Goal: Task Accomplishment & Management: Use online tool/utility

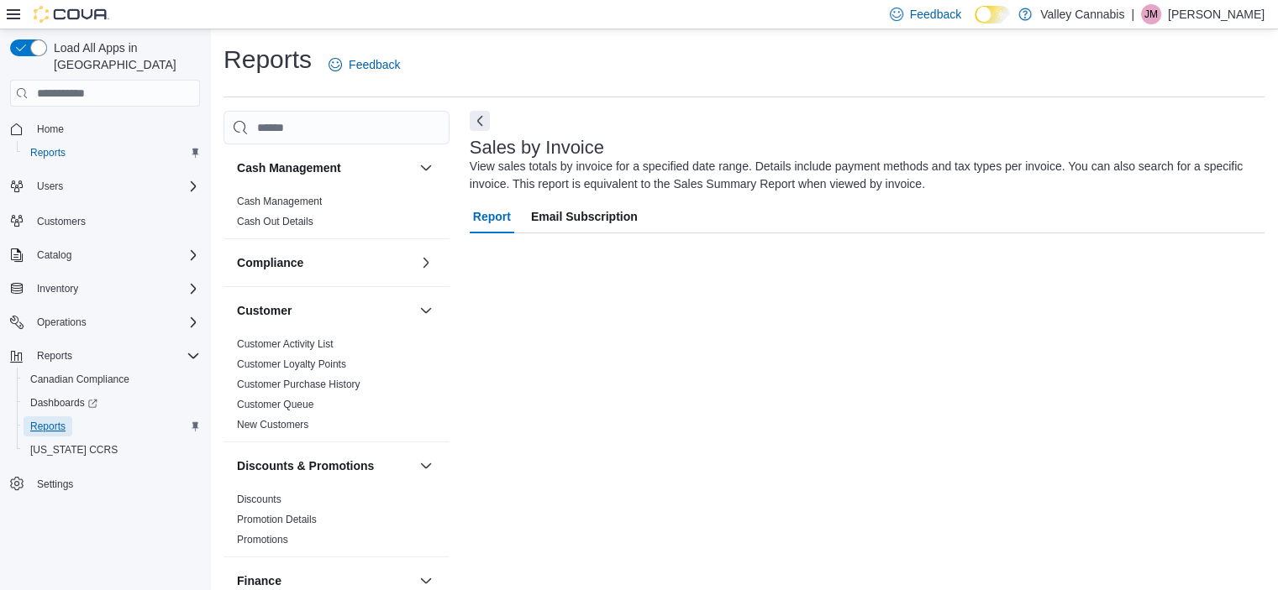
click at [55, 420] on span "Reports" at bounding box center [47, 426] width 35 height 13
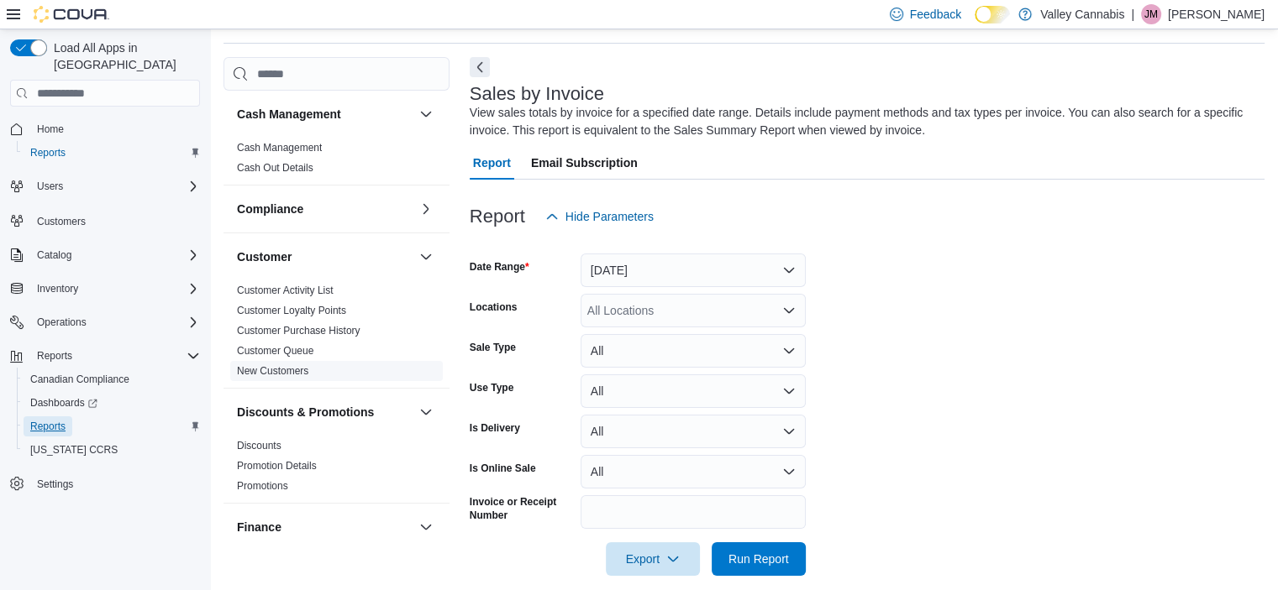
scroll to position [56, 0]
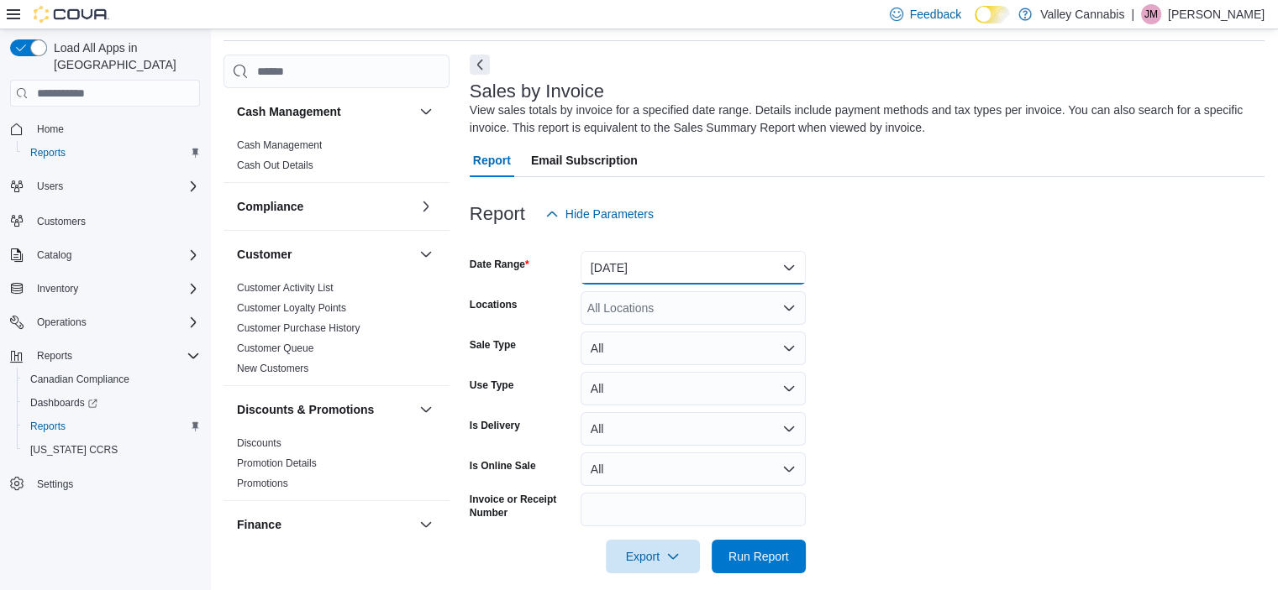
click at [798, 263] on button "Yesterday" at bounding box center [692, 268] width 225 height 34
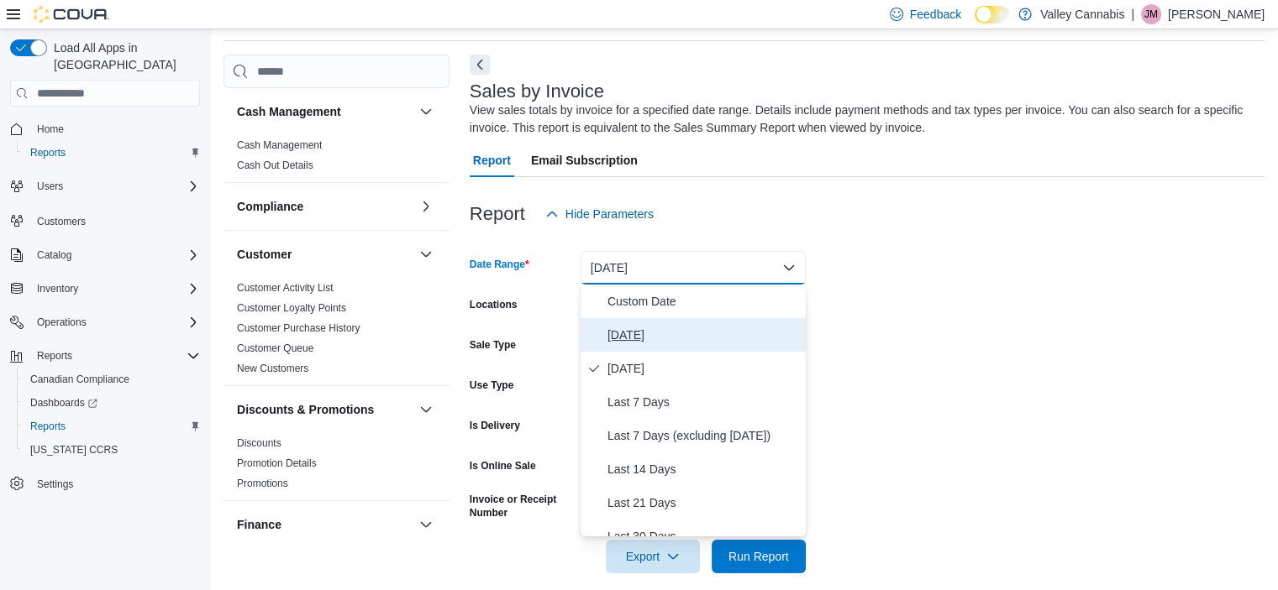
click at [707, 337] on span "Today" at bounding box center [703, 335] width 192 height 20
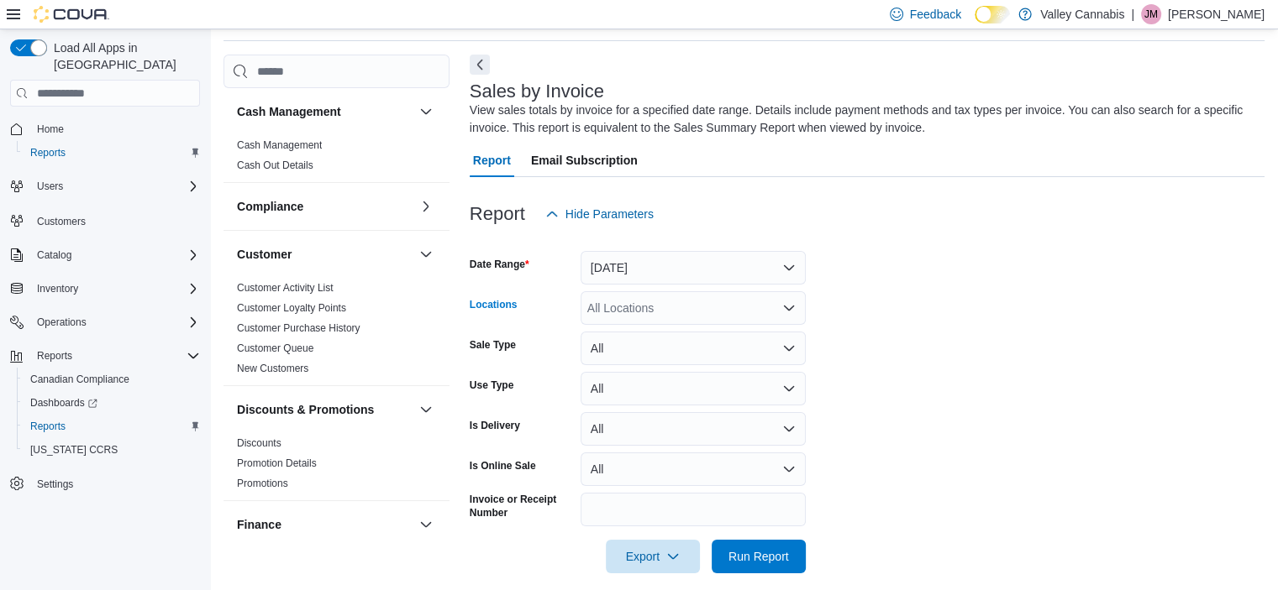
click at [784, 303] on icon "Open list of options" at bounding box center [788, 308] width 13 height 13
click at [732, 353] on span "820 Pembroke Street East" at bounding box center [675, 361] width 116 height 17
drag, startPoint x: 758, startPoint y: 566, endPoint x: 791, endPoint y: 535, distance: 45.8
click at [758, 565] on span "Run Report" at bounding box center [759, 557] width 74 height 34
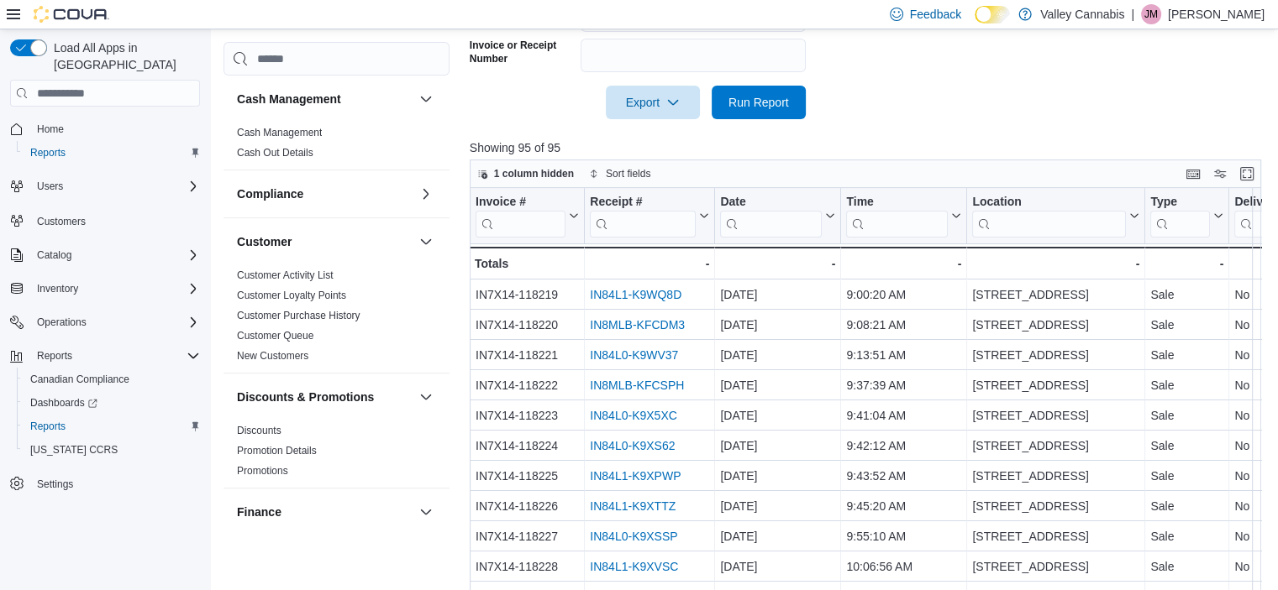
scroll to position [565, 0]
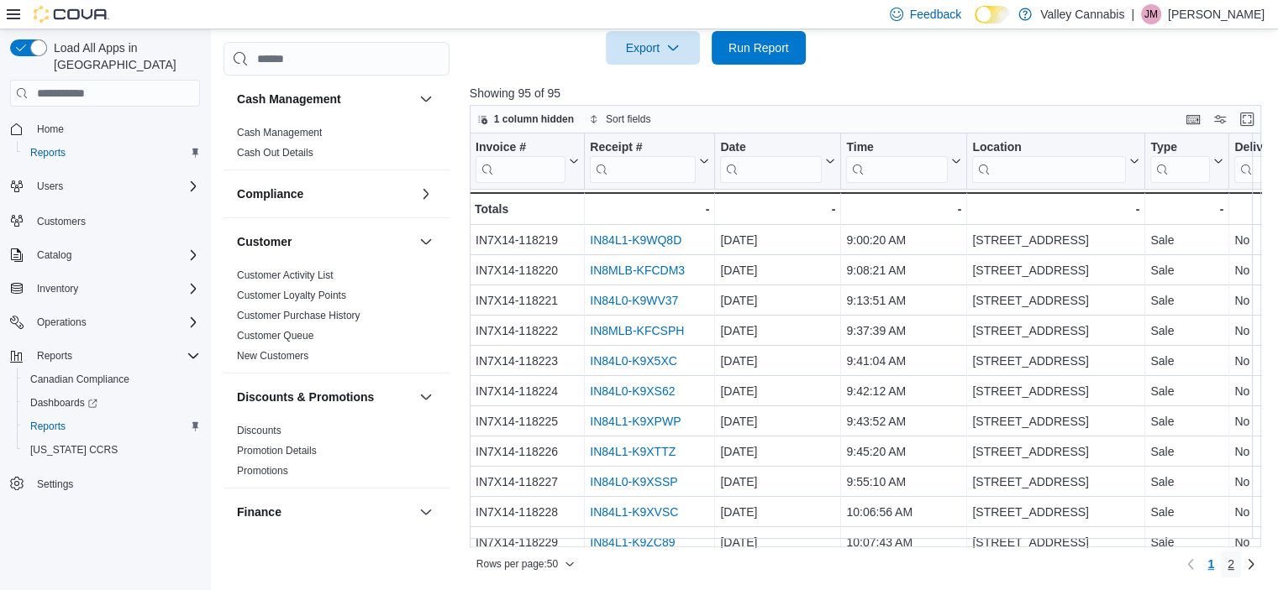
click at [1234, 563] on span "2" at bounding box center [1230, 564] width 7 height 17
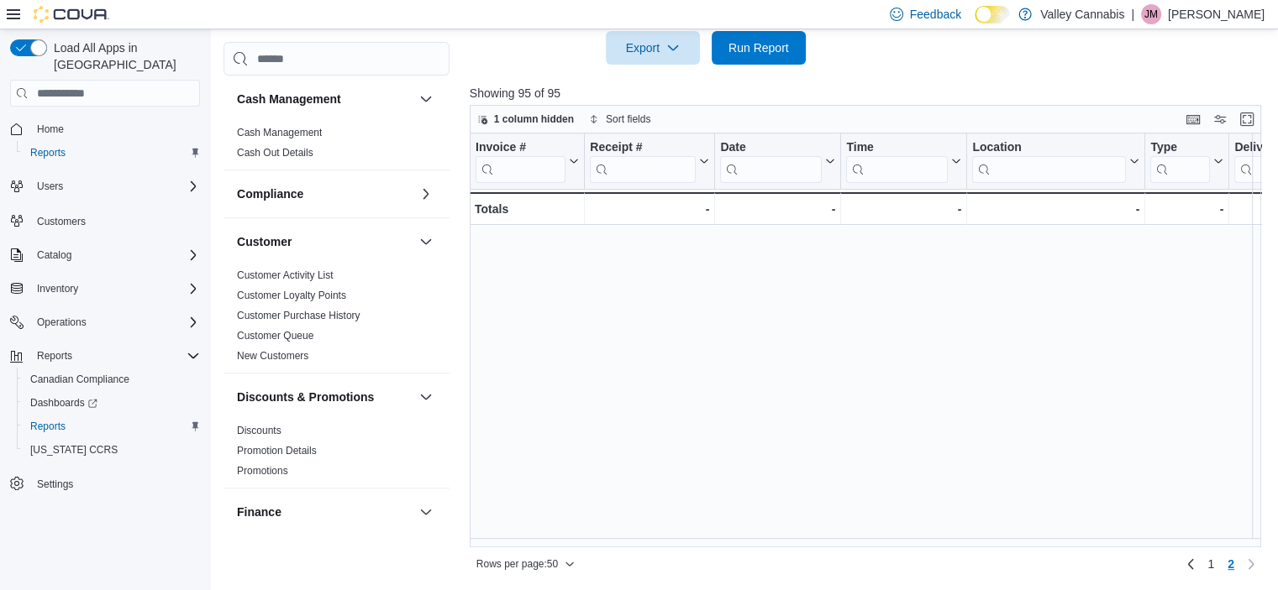
scroll to position [1047, 0]
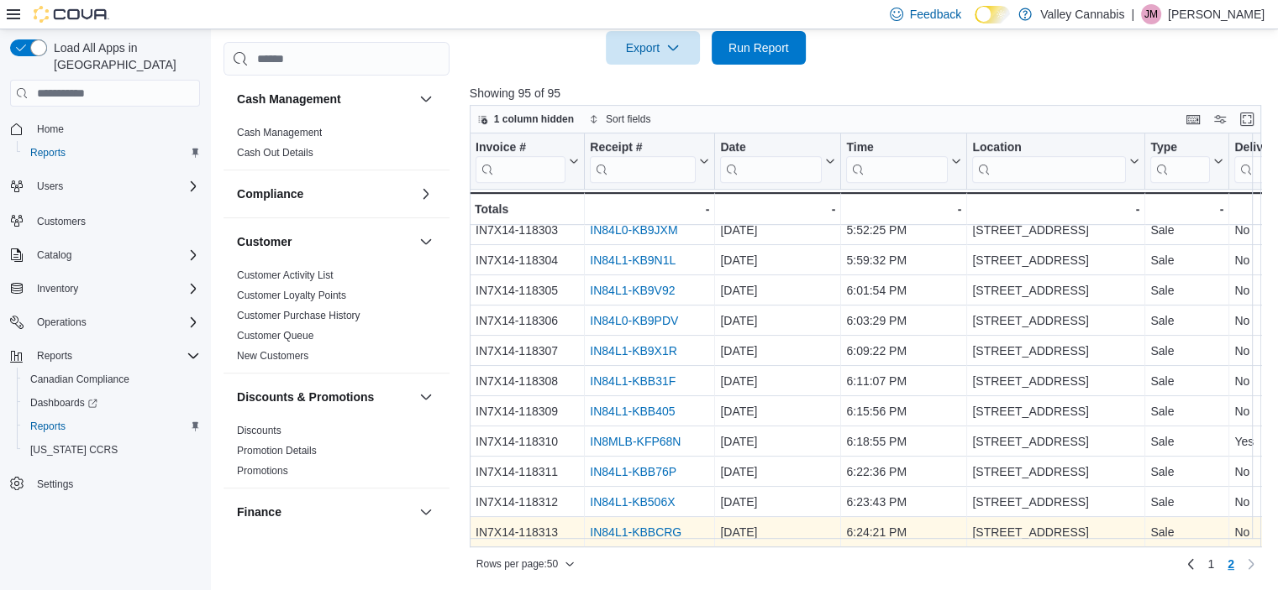
click at [650, 526] on link "IN84L1-KBBCRG" at bounding box center [636, 532] width 92 height 13
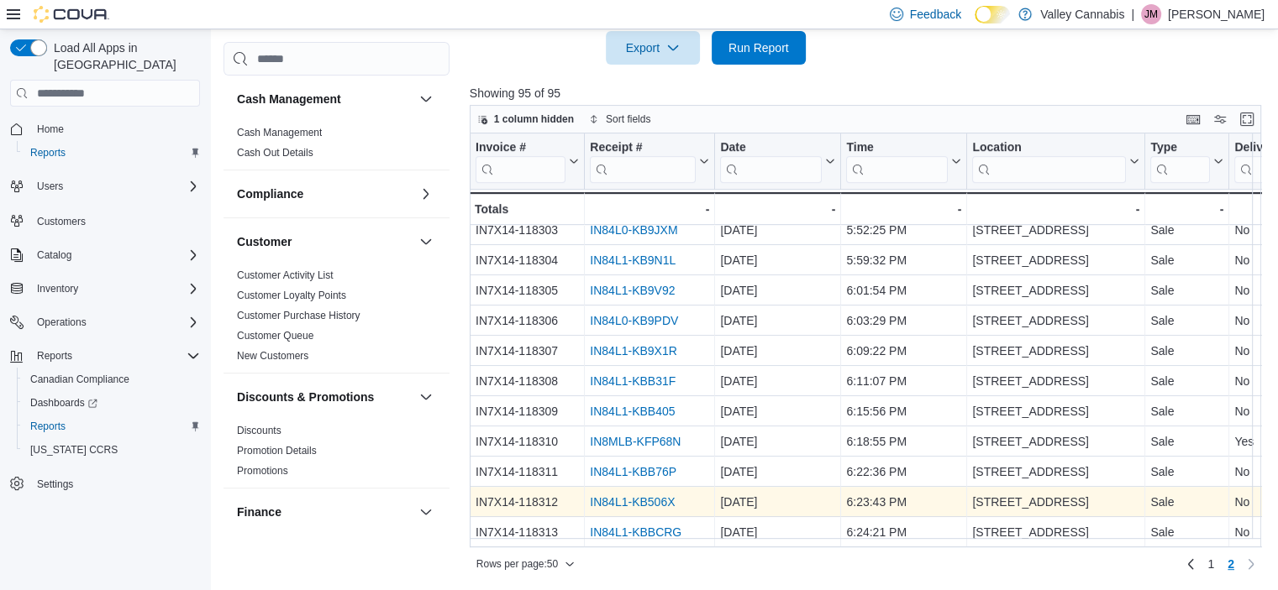
click at [664, 496] on link "IN84L1-KB506X" at bounding box center [632, 502] width 85 height 13
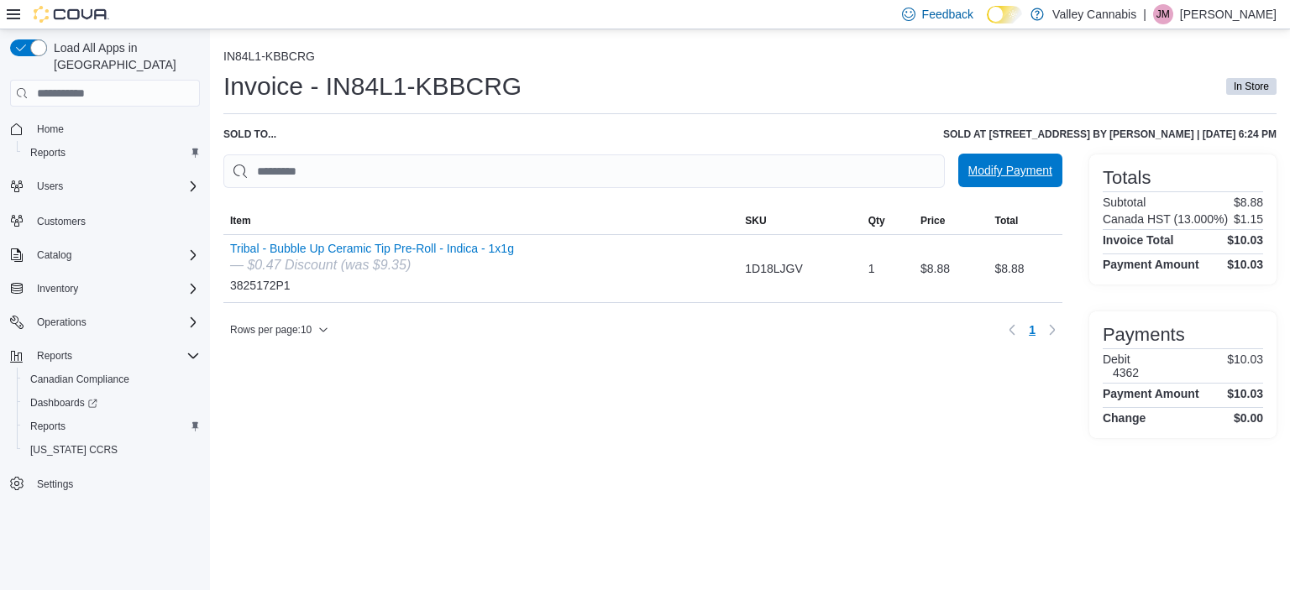
click at [1031, 171] on span "Modify Payment" at bounding box center [1010, 170] width 84 height 17
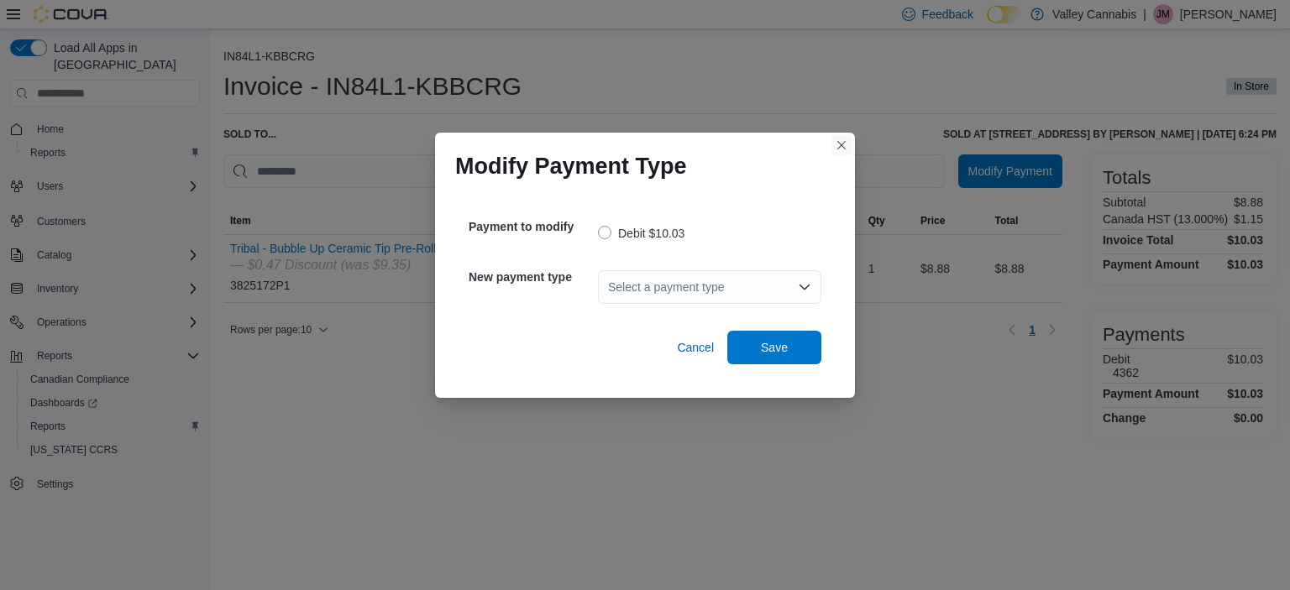
click at [838, 145] on button "Closes this modal window" at bounding box center [842, 145] width 20 height 20
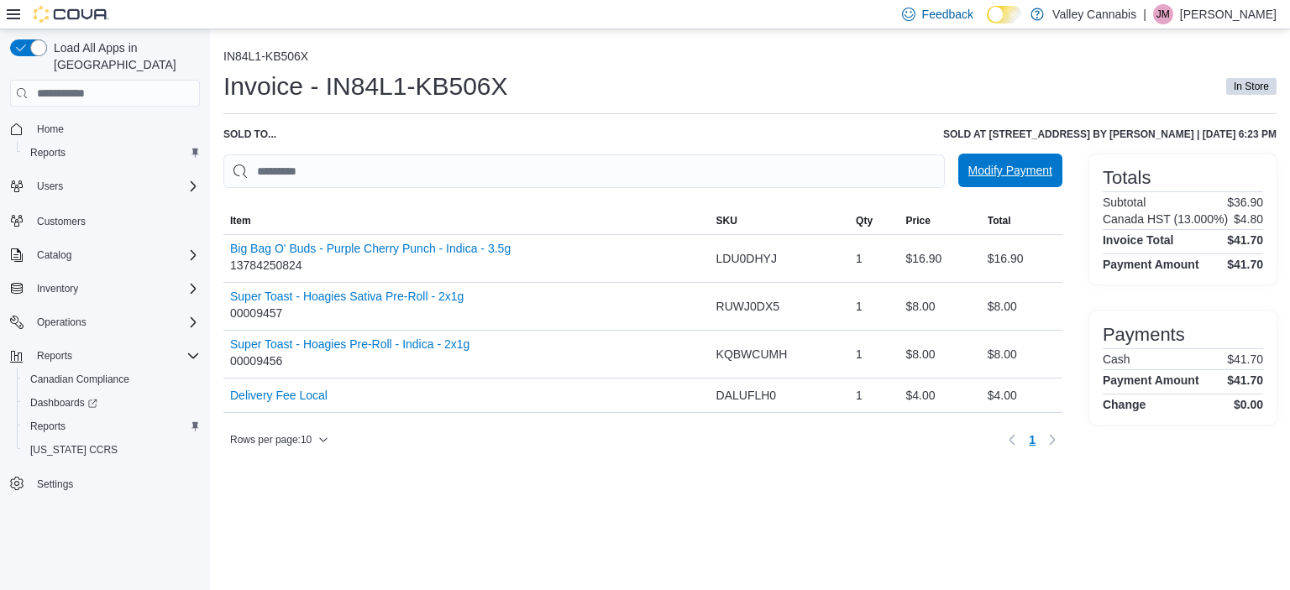
click at [1009, 179] on span "Modify Payment" at bounding box center [1010, 170] width 84 height 17
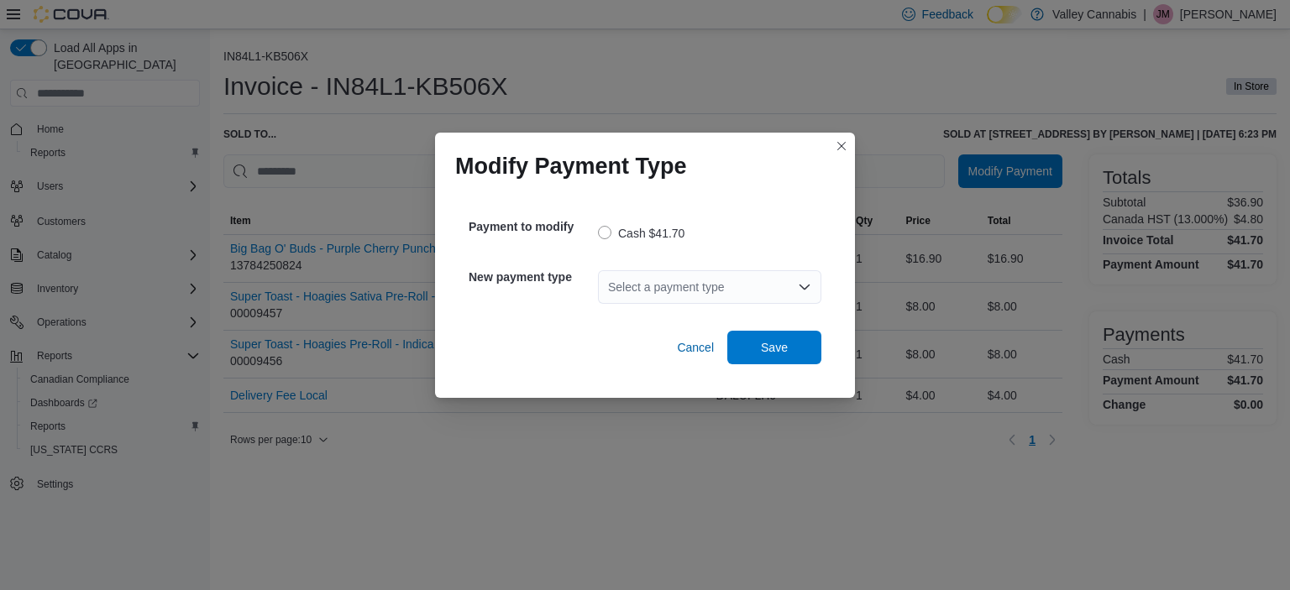
click at [806, 288] on icon "Open list of options" at bounding box center [805, 287] width 10 height 5
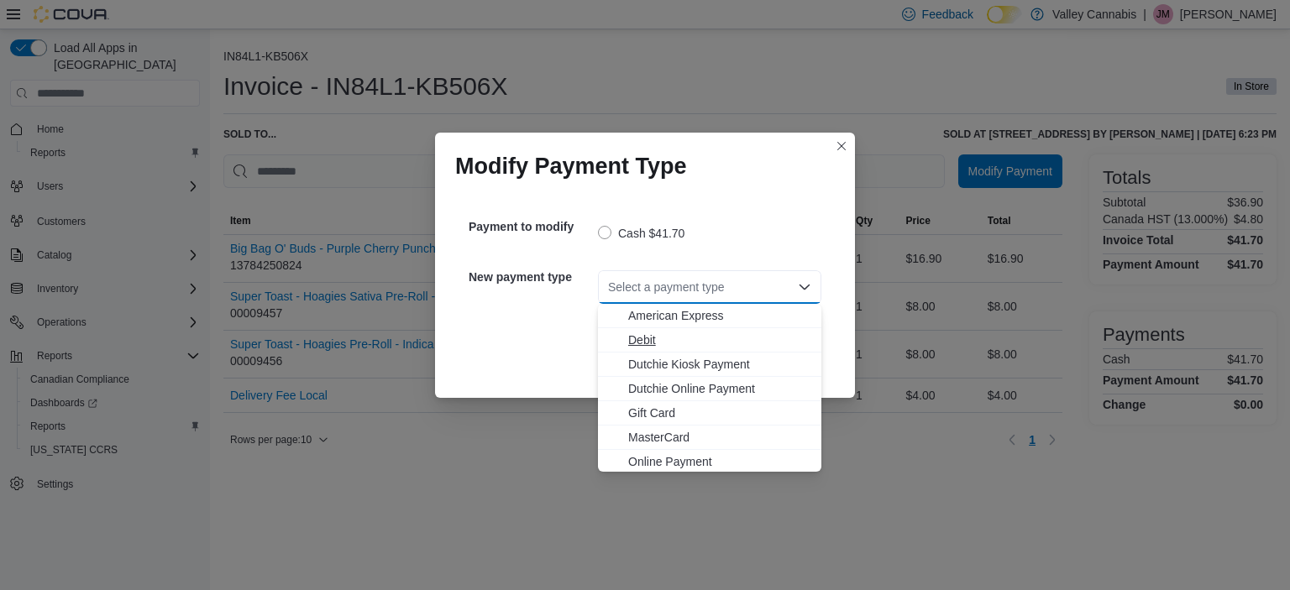
click at [699, 340] on span "Debit" at bounding box center [719, 340] width 183 height 17
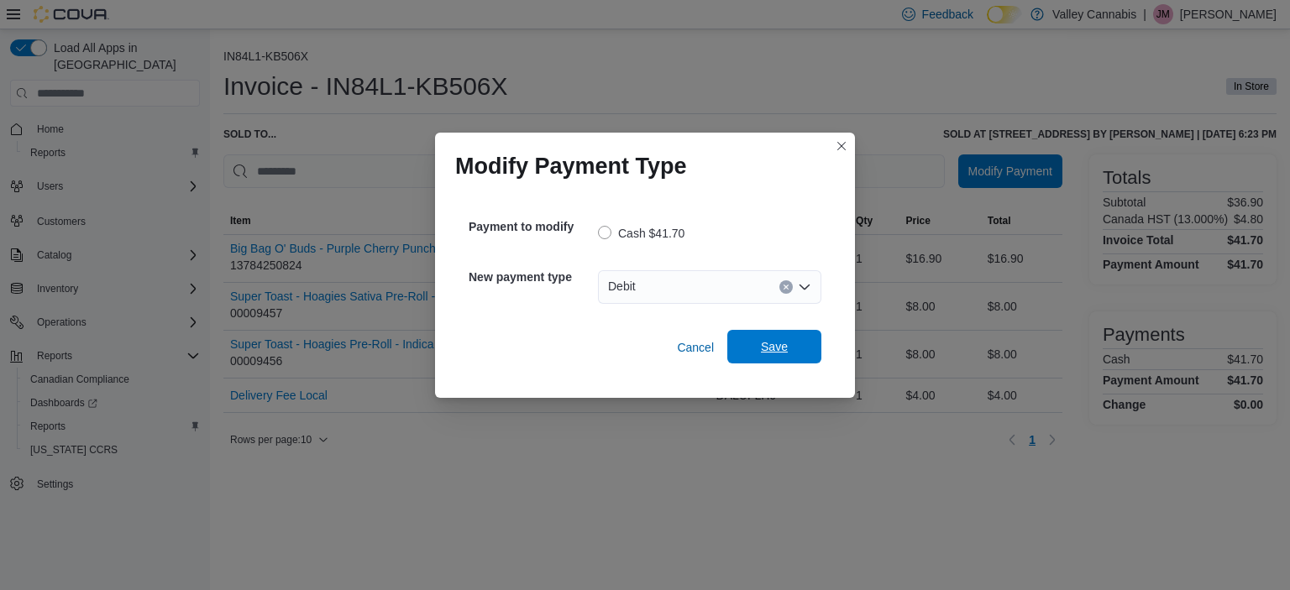
click at [768, 350] on span "Save" at bounding box center [774, 346] width 27 height 17
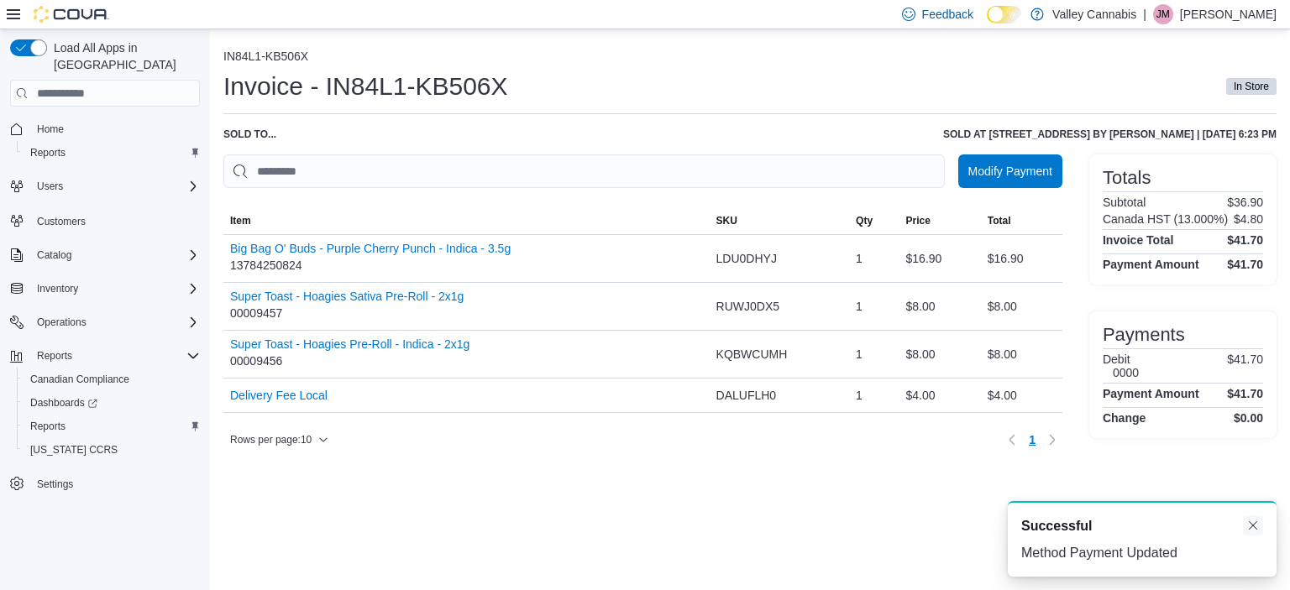
click at [1252, 526] on button "Dismiss toast" at bounding box center [1253, 526] width 20 height 20
